Goal: Information Seeking & Learning: Understand process/instructions

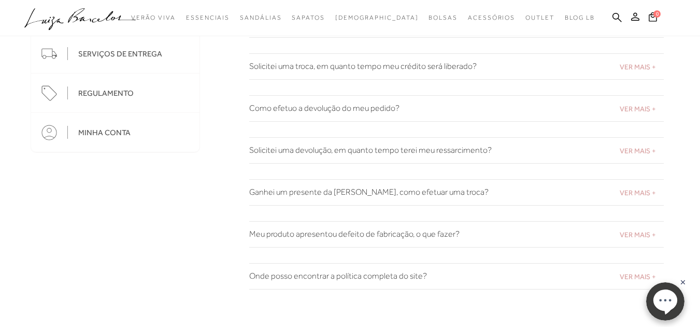
scroll to position [207, 0]
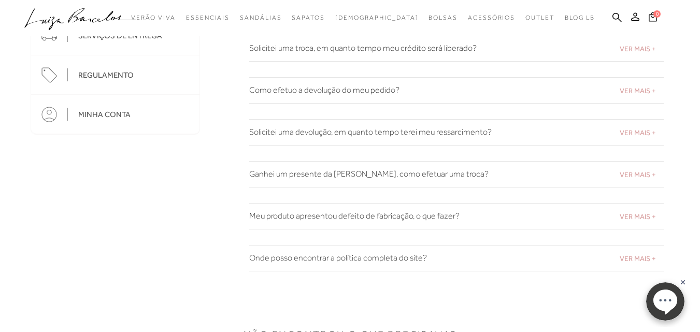
click at [650, 215] on span "VER MAIS +" at bounding box center [637, 216] width 36 height 8
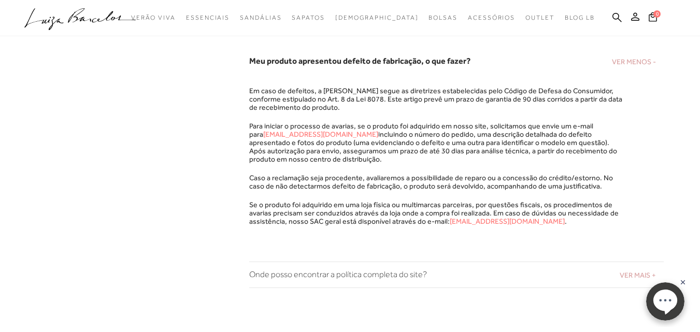
scroll to position [362, 0]
click at [314, 130] on link "[EMAIL_ADDRESS][DOMAIN_NAME]" at bounding box center [320, 133] width 115 height 8
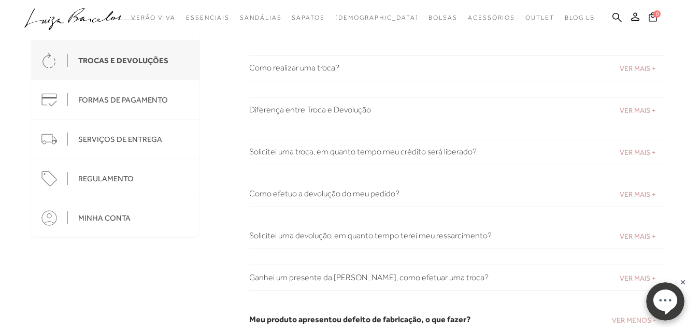
scroll to position [52, 0]
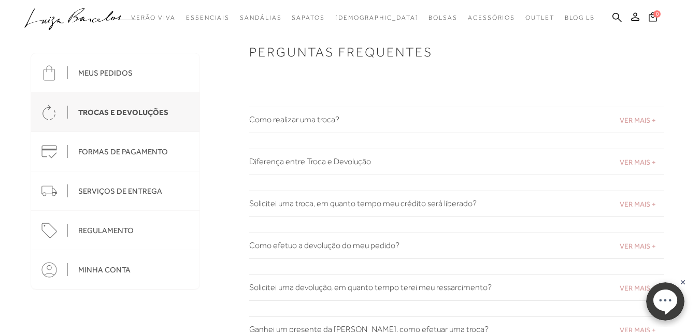
click at [113, 191] on div "SERVIÇOS DE ENTREGA" at bounding box center [120, 190] width 84 height 9
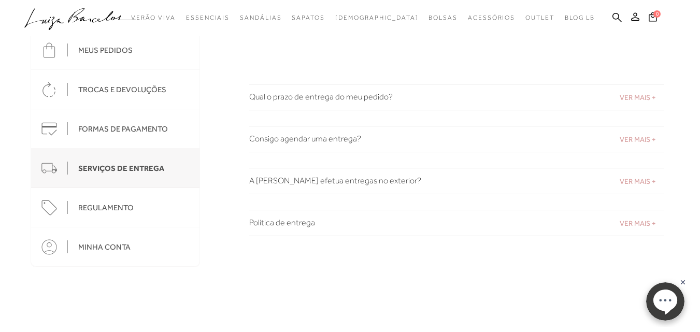
scroll to position [52, 0]
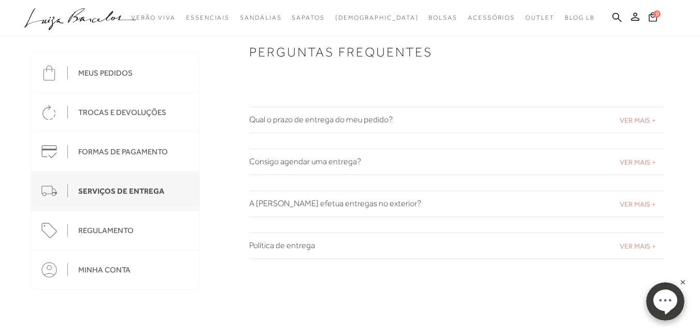
click at [111, 110] on div "TROCAS E DEVOLUÇÕES" at bounding box center [122, 112] width 88 height 9
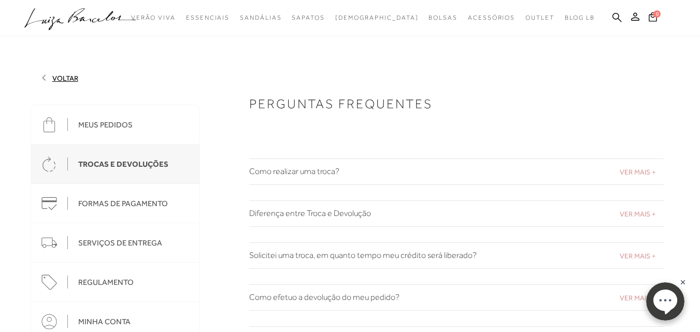
scroll to position [52, 0]
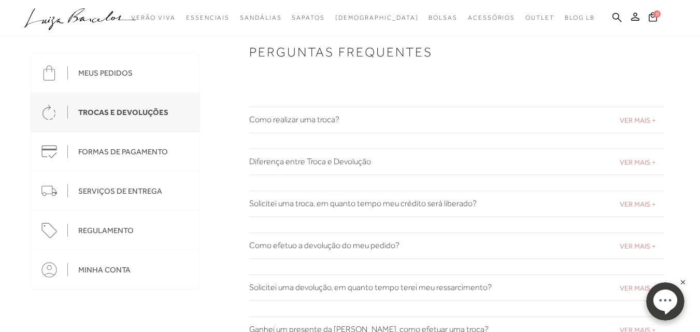
click at [300, 243] on h2 "Como efetuo a devolução do meu pedido?" at bounding box center [456, 246] width 414 height 10
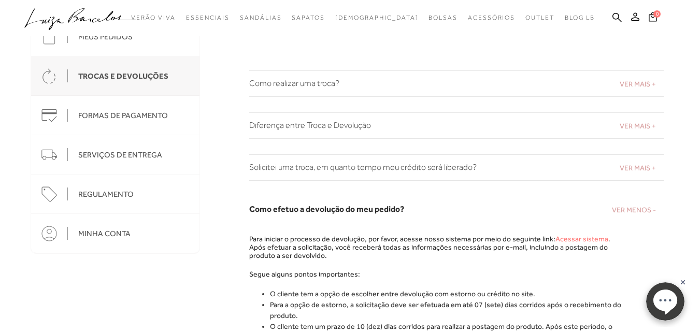
scroll to position [104, 0]
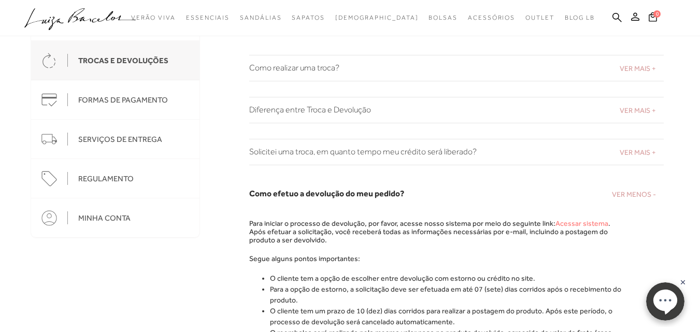
click at [571, 221] on link "Acessar sistema" at bounding box center [581, 223] width 53 height 8
